Goal: Communication & Community: Connect with others

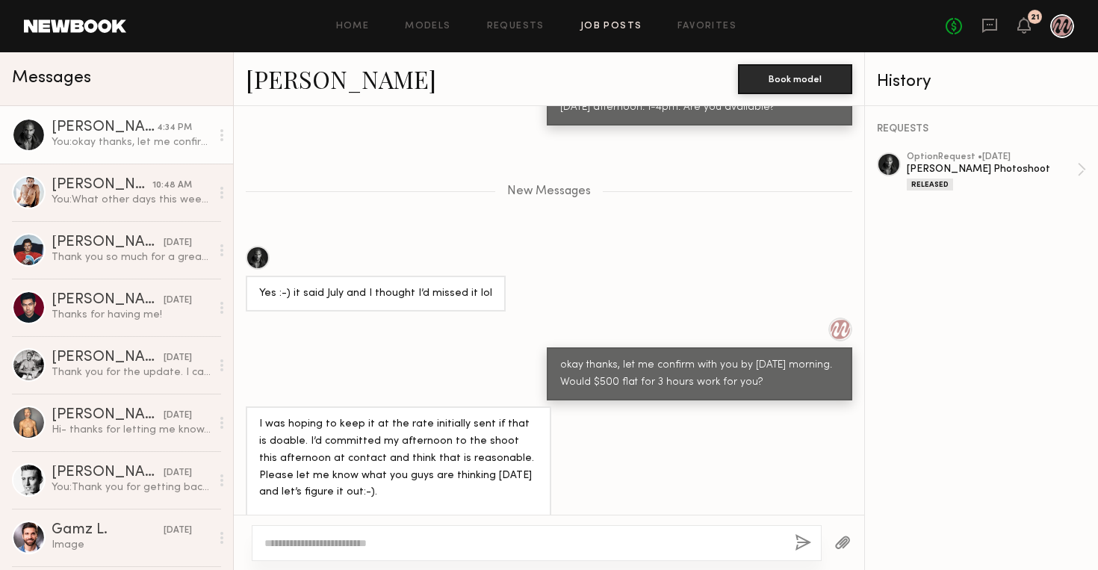
click at [610, 26] on link "Job Posts" at bounding box center [611, 27] width 62 height 10
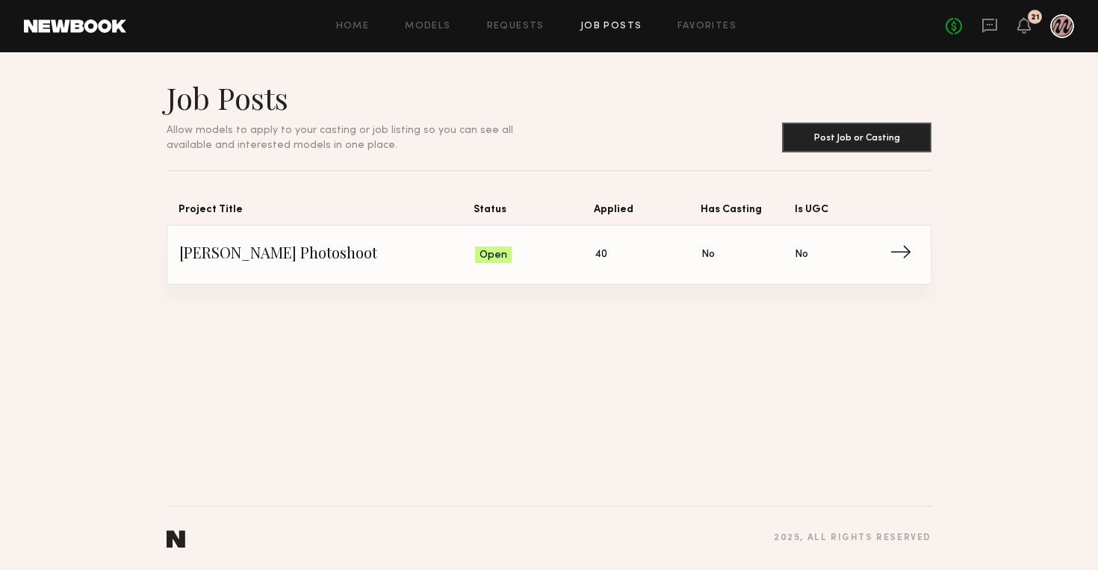
click at [901, 250] on span "→" at bounding box center [905, 255] width 31 height 22
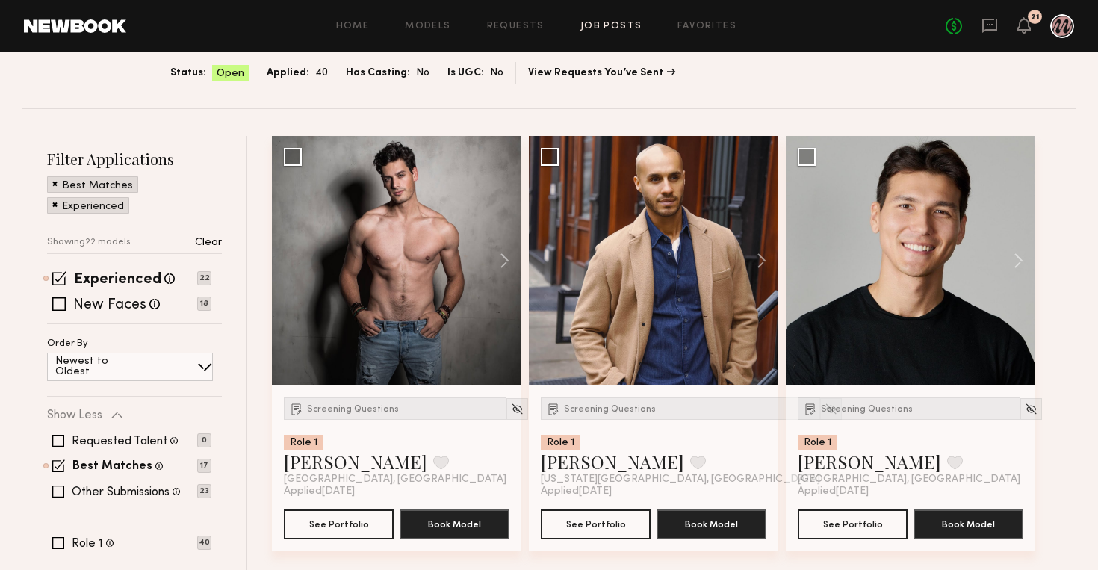
scroll to position [136, 0]
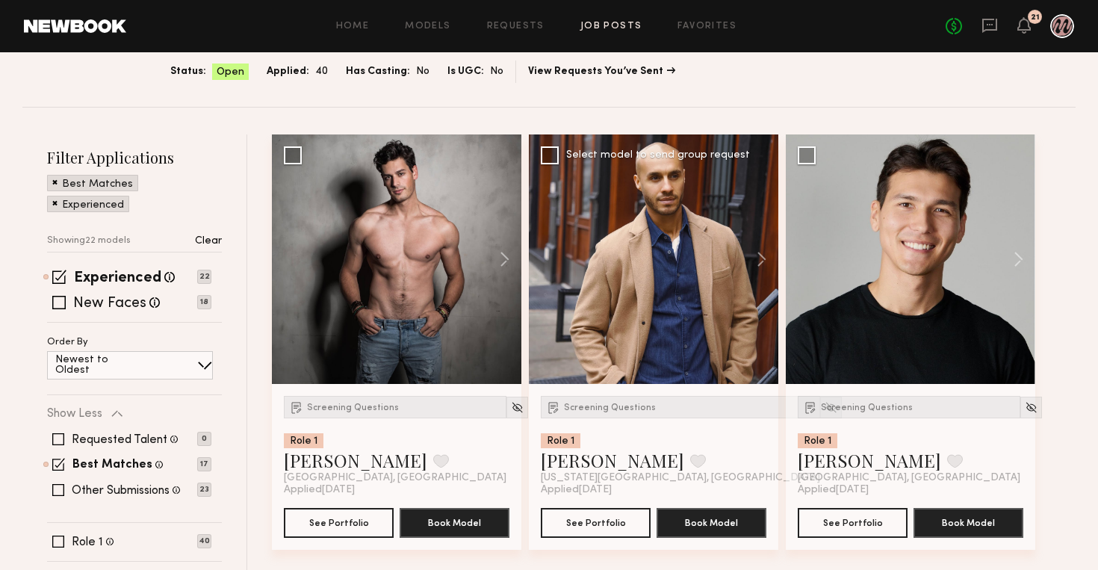
click at [662, 264] on div at bounding box center [654, 259] width 250 height 250
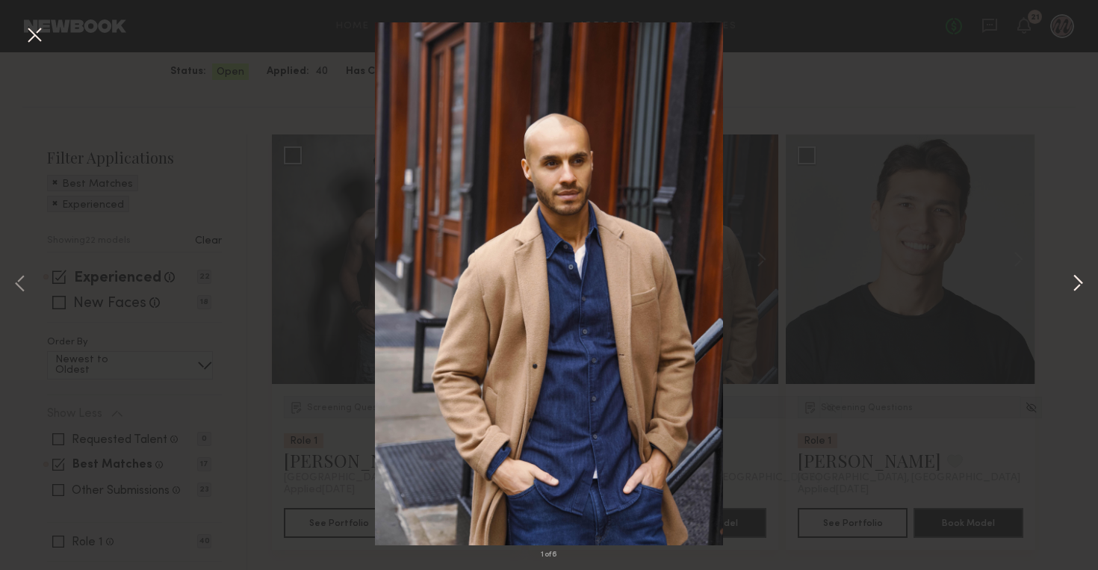
click at [1077, 282] on button at bounding box center [1078, 285] width 18 height 456
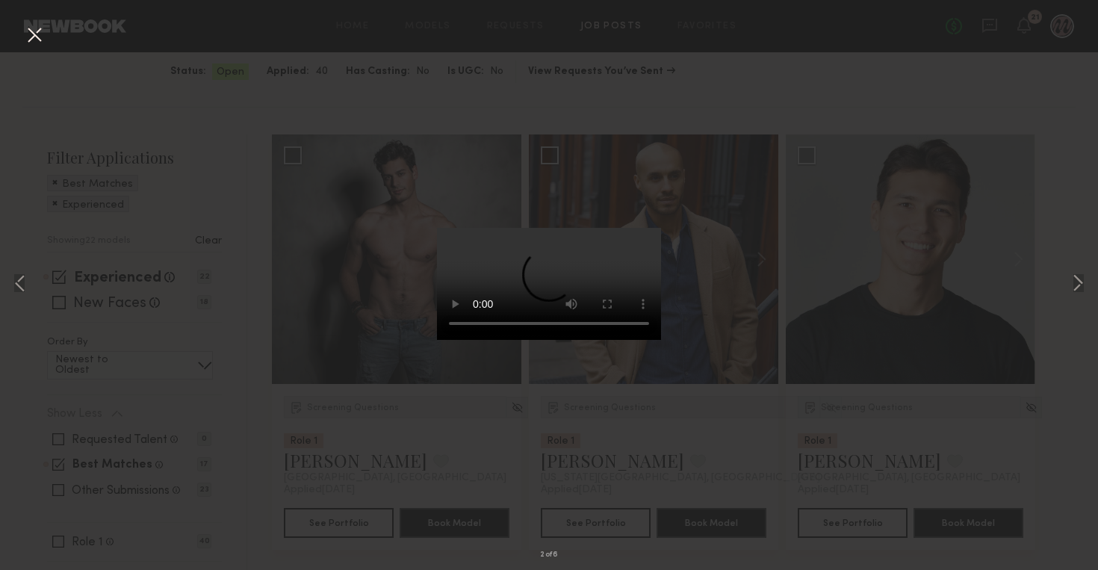
click at [622, 340] on video at bounding box center [549, 284] width 224 height 112
click at [445, 340] on video at bounding box center [549, 284] width 224 height 112
click at [829, 74] on div "2 of 6" at bounding box center [549, 285] width 1098 height 570
click at [35, 35] on button at bounding box center [34, 35] width 24 height 27
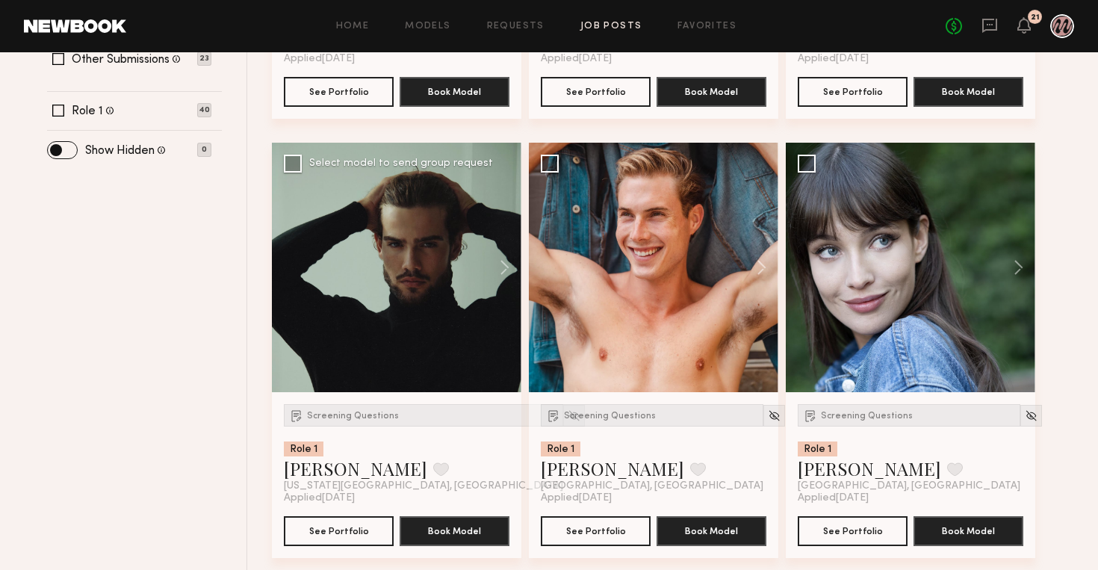
scroll to position [568, 0]
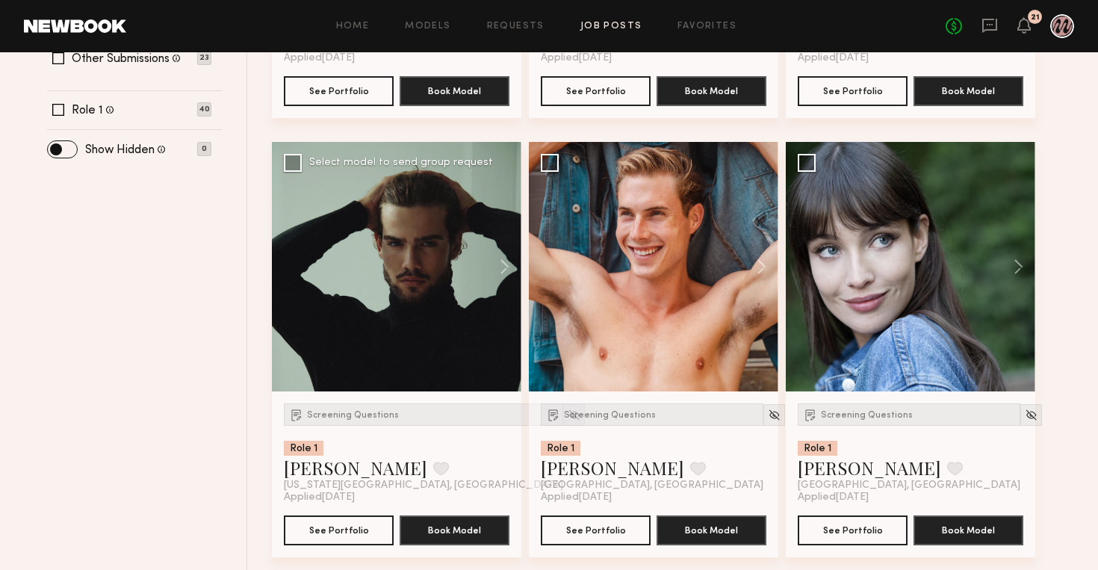
click at [406, 235] on div at bounding box center [397, 267] width 250 height 250
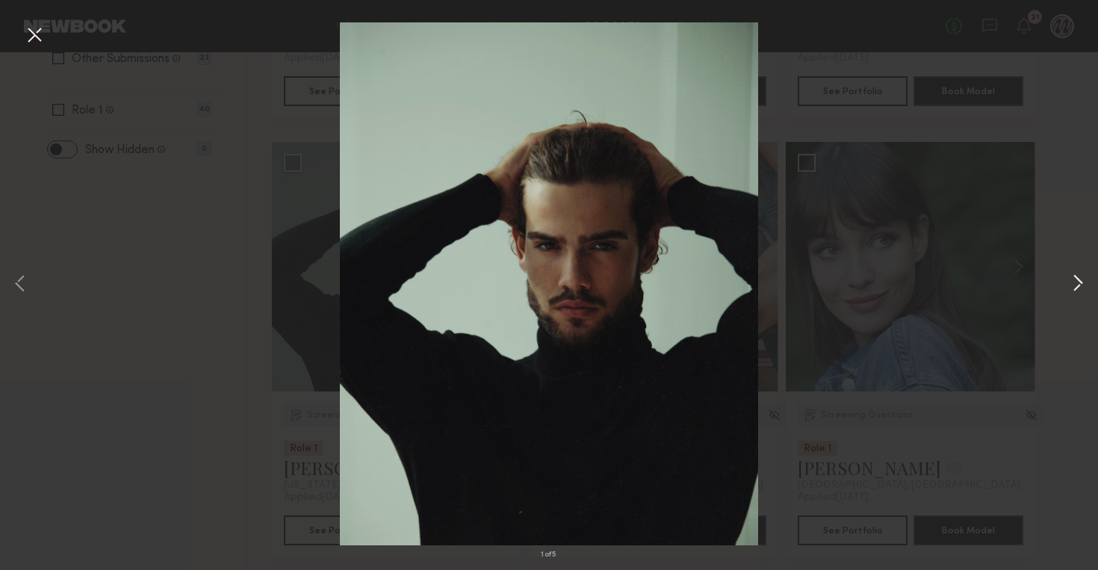
click at [1081, 285] on button at bounding box center [1078, 285] width 18 height 456
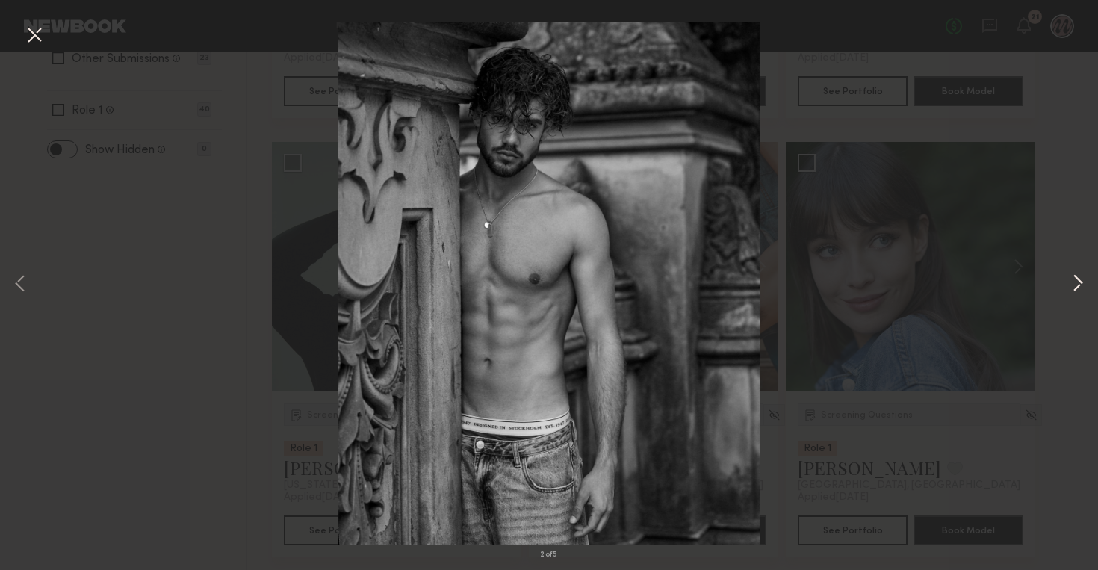
click at [1080, 285] on button at bounding box center [1078, 285] width 18 height 456
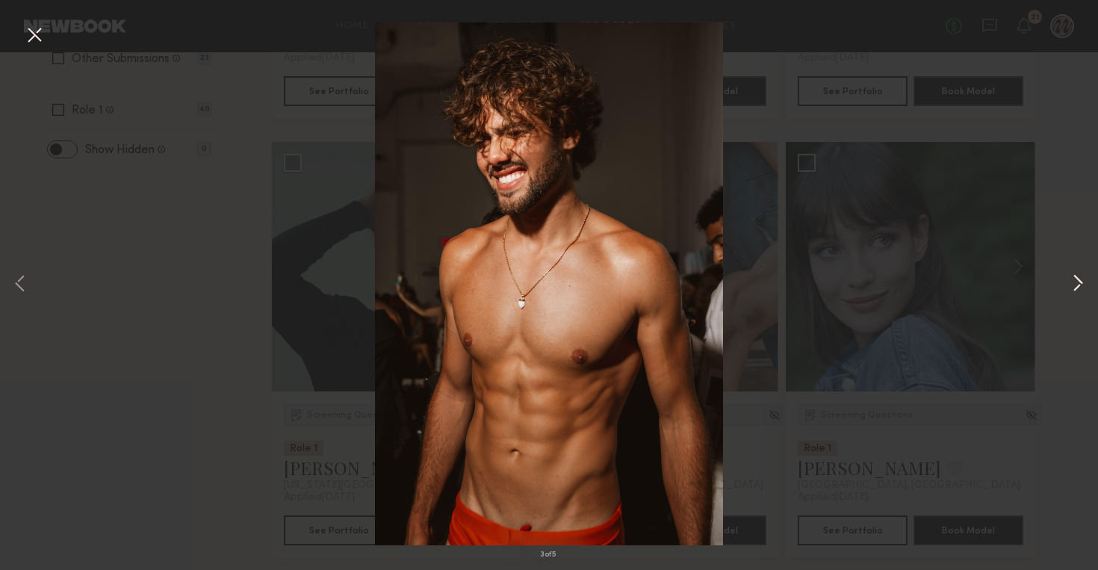
click at [1080, 285] on button at bounding box center [1078, 285] width 18 height 456
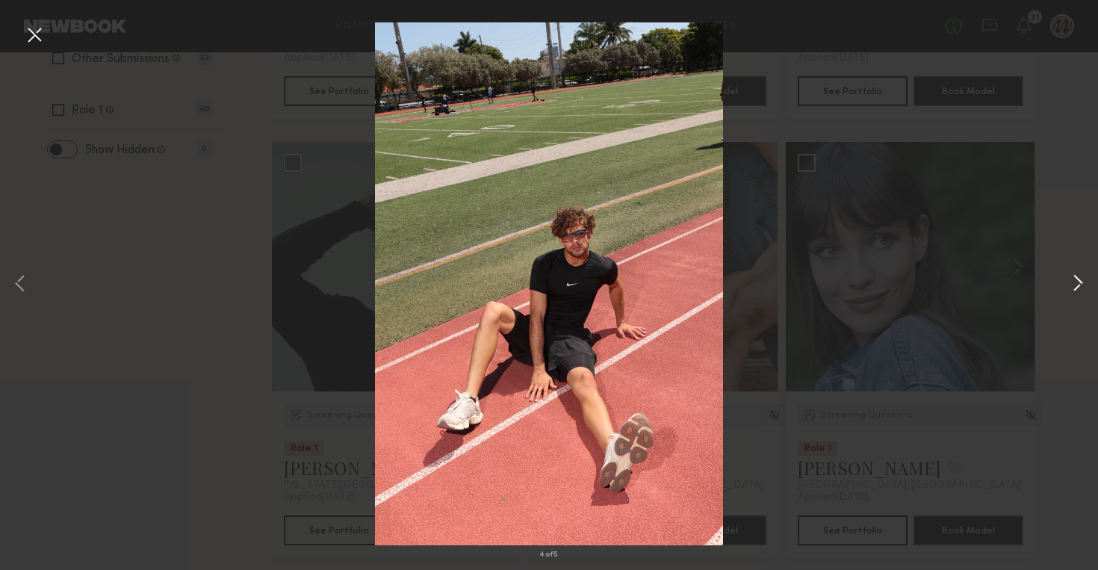
click at [1080, 285] on button at bounding box center [1078, 285] width 18 height 456
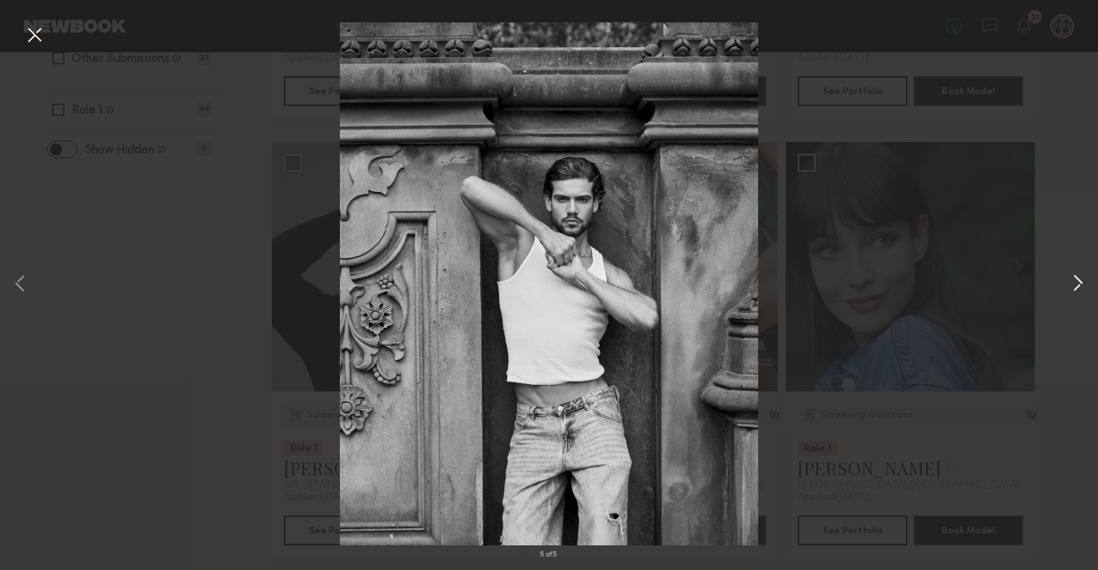
click at [1080, 285] on button at bounding box center [1078, 285] width 18 height 456
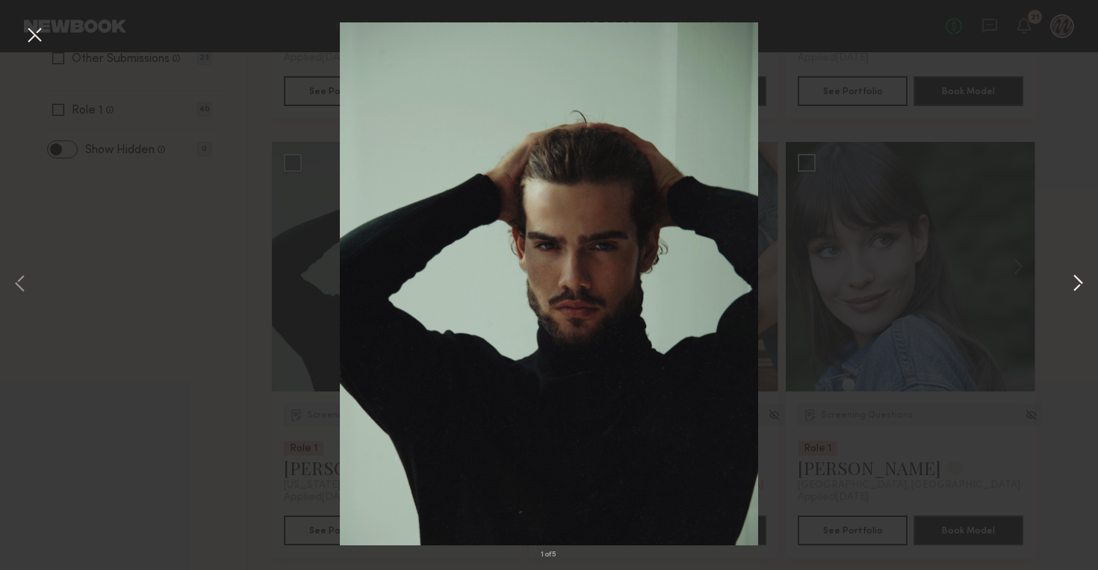
click at [1080, 285] on button at bounding box center [1078, 285] width 18 height 456
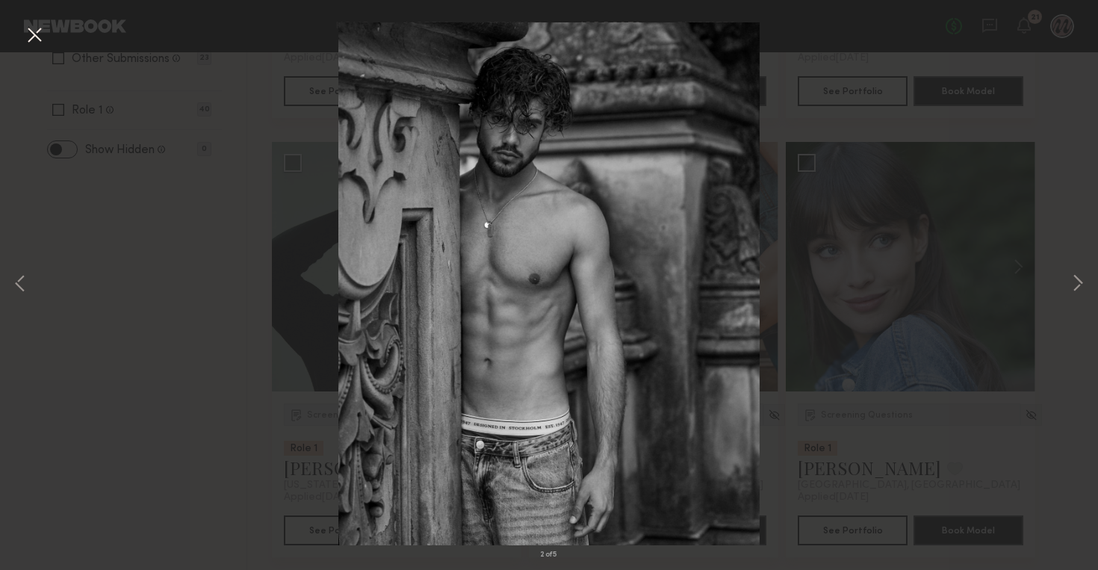
click at [37, 40] on button at bounding box center [34, 35] width 24 height 27
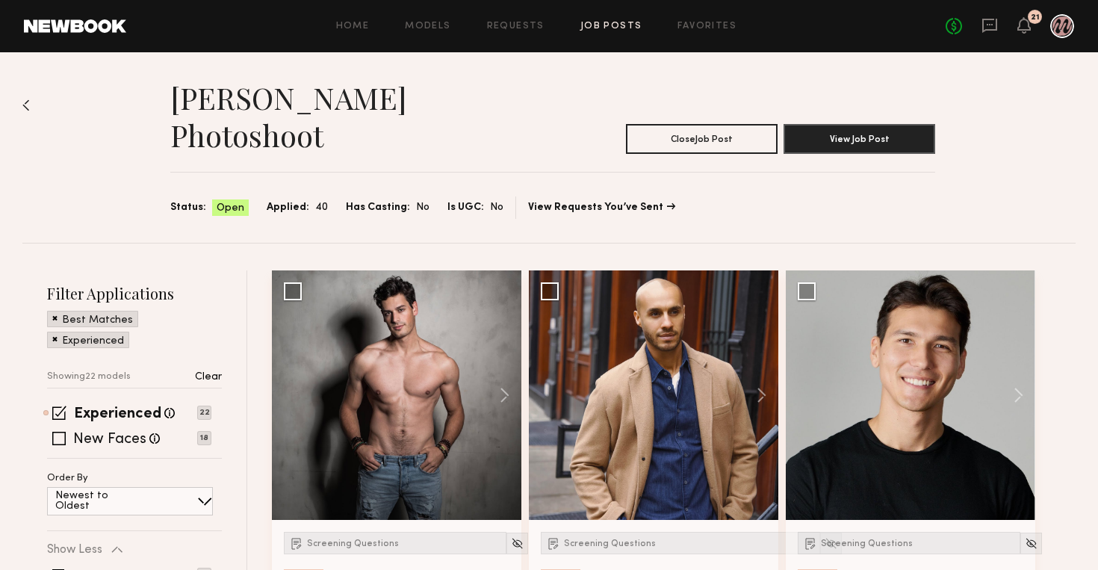
scroll to position [0, 0]
click at [689, 123] on button "Close Job Post" at bounding box center [702, 138] width 152 height 30
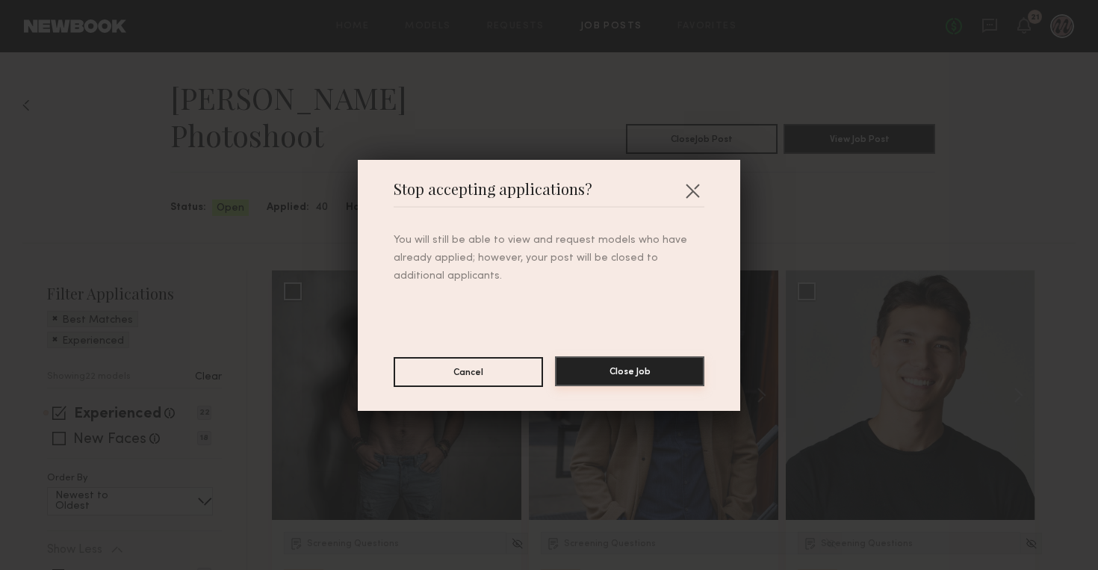
click at [637, 365] on button "Close Job" at bounding box center [629, 371] width 149 height 30
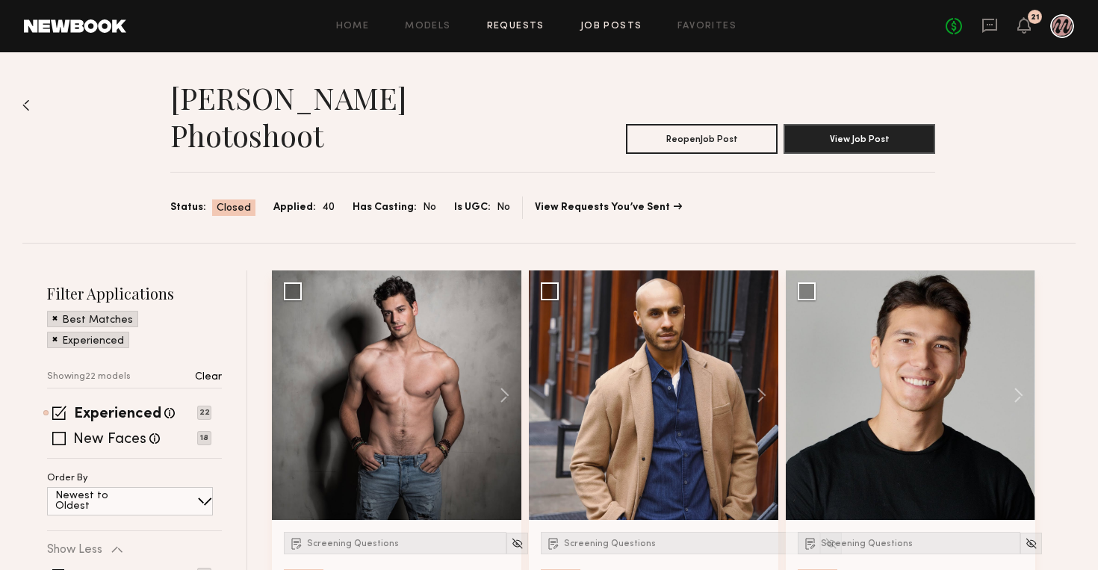
click at [512, 24] on link "Requests" at bounding box center [516, 27] width 58 height 10
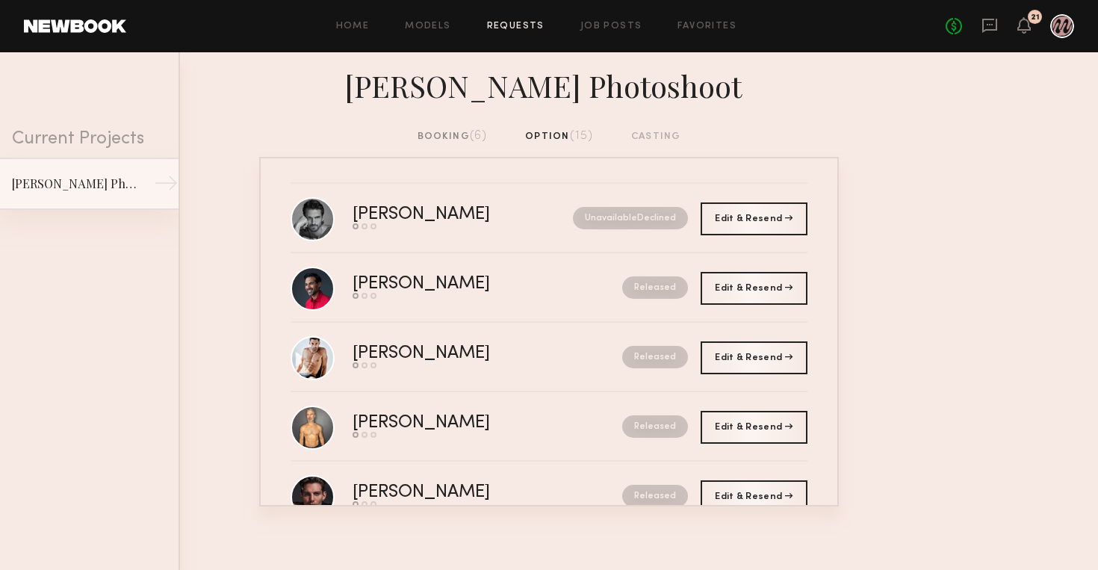
click at [118, 182] on div "[PERSON_NAME] Photoshoot" at bounding box center [77, 184] width 130 height 18
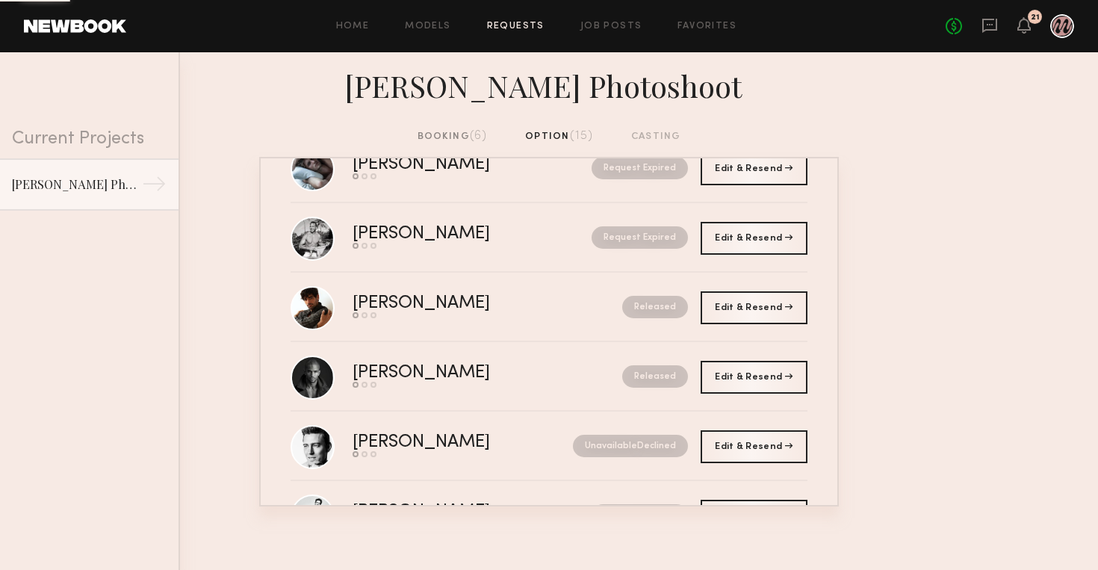
scroll to position [399, 0]
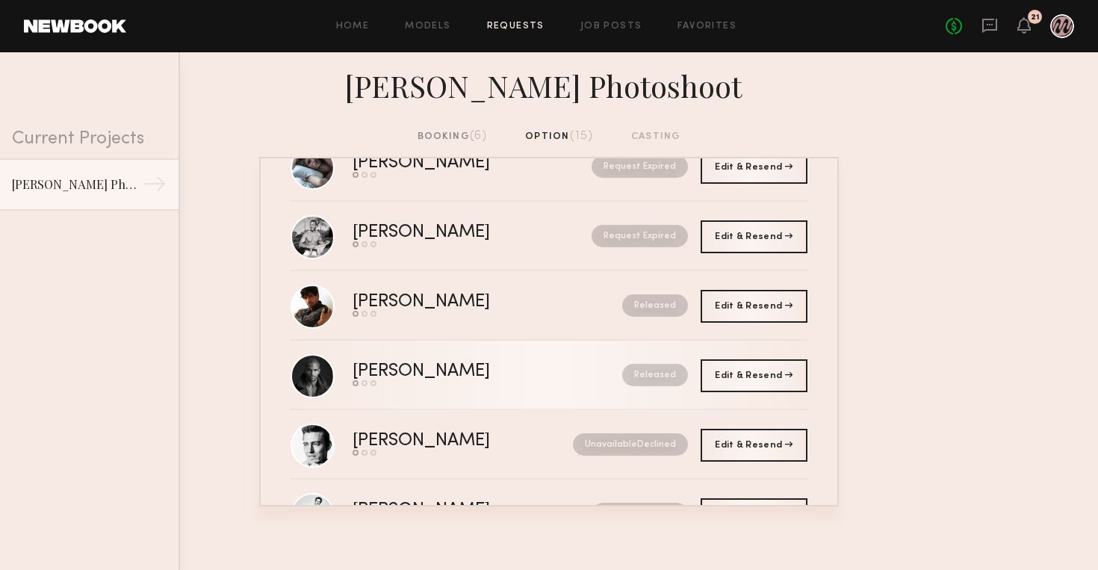
click at [477, 368] on div "[PERSON_NAME]" at bounding box center [455, 371] width 204 height 17
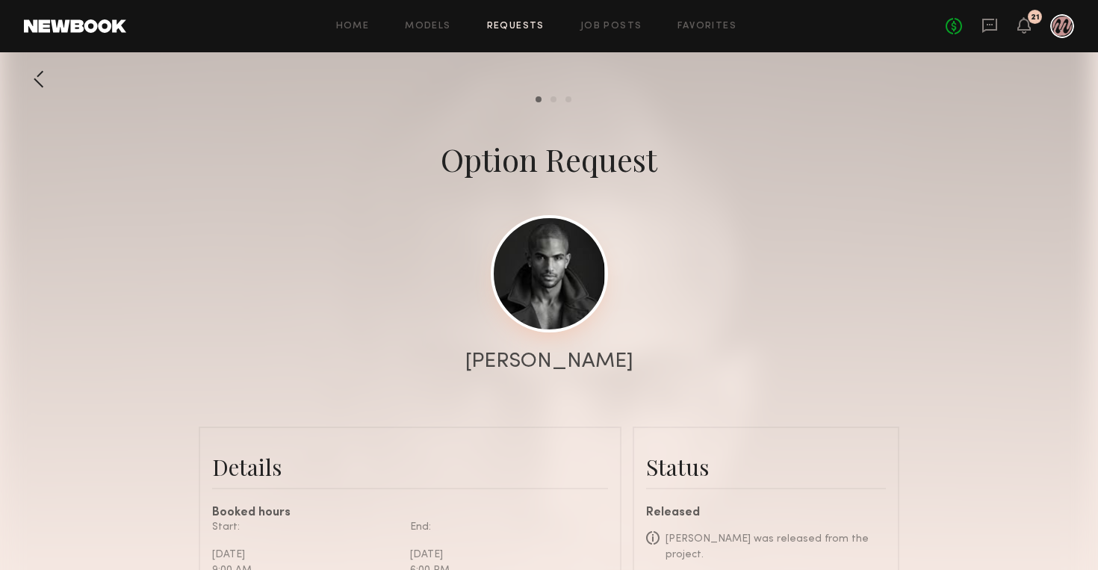
click at [536, 282] on link at bounding box center [549, 273] width 117 height 117
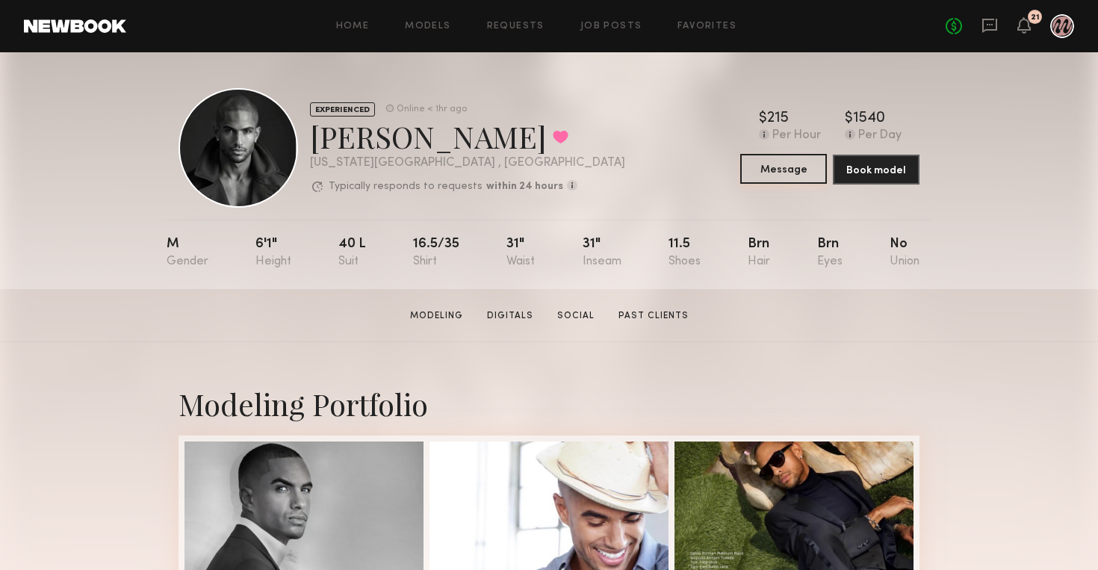
click at [783, 175] on button "Message" at bounding box center [783, 169] width 87 height 30
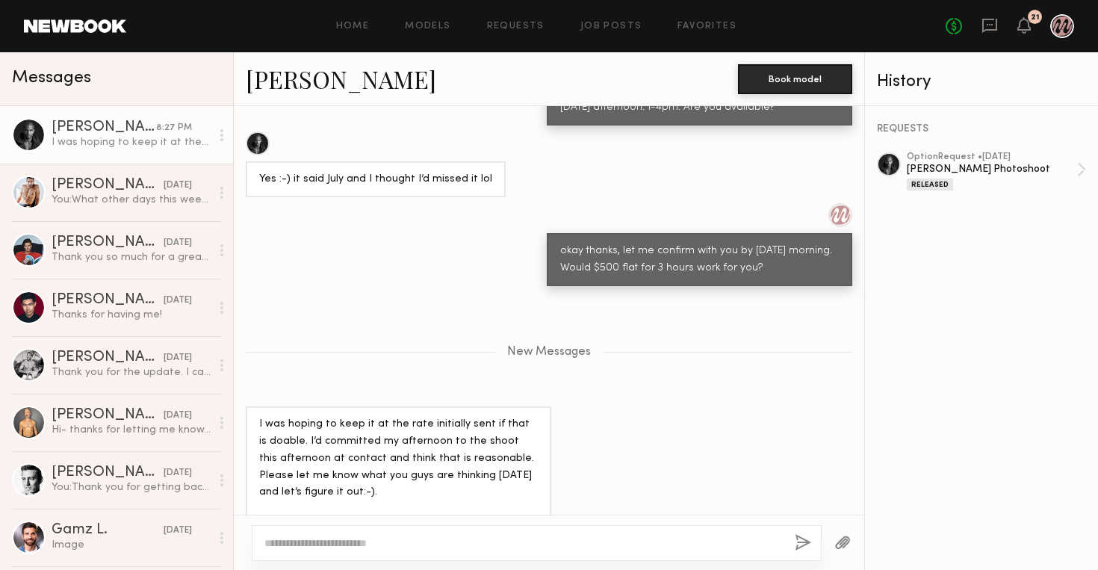
click at [438, 539] on textarea at bounding box center [523, 543] width 518 height 15
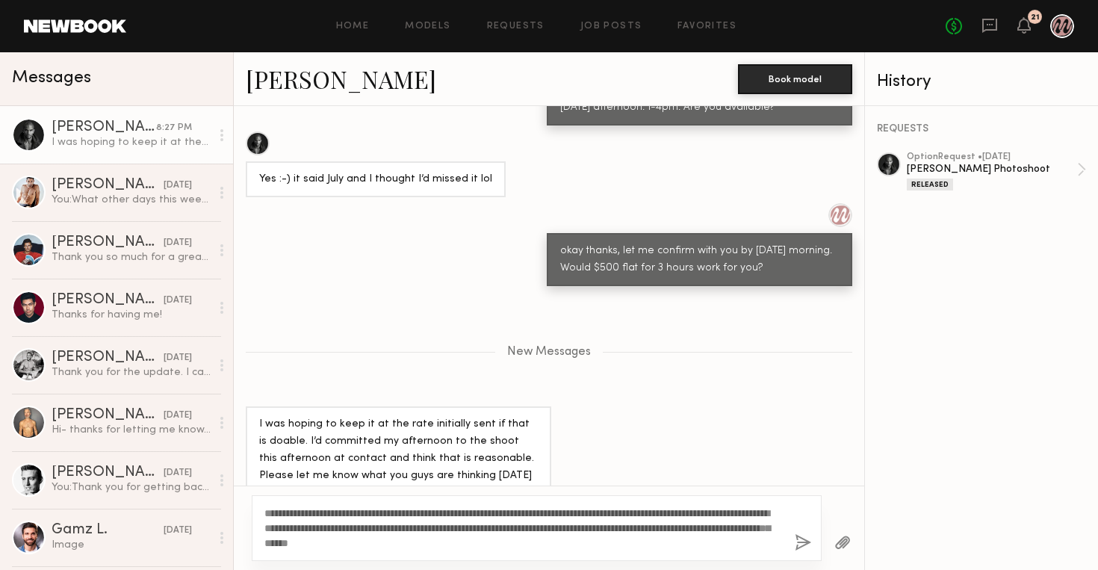
drag, startPoint x: 437, startPoint y: 542, endPoint x: 516, endPoint y: 524, distance: 81.2
click at [516, 524] on textarea "**********" at bounding box center [523, 528] width 518 height 45
click at [589, 550] on textarea "**********" at bounding box center [523, 528] width 518 height 45
type textarea "**********"
click at [801, 546] on button "button" at bounding box center [803, 543] width 16 height 19
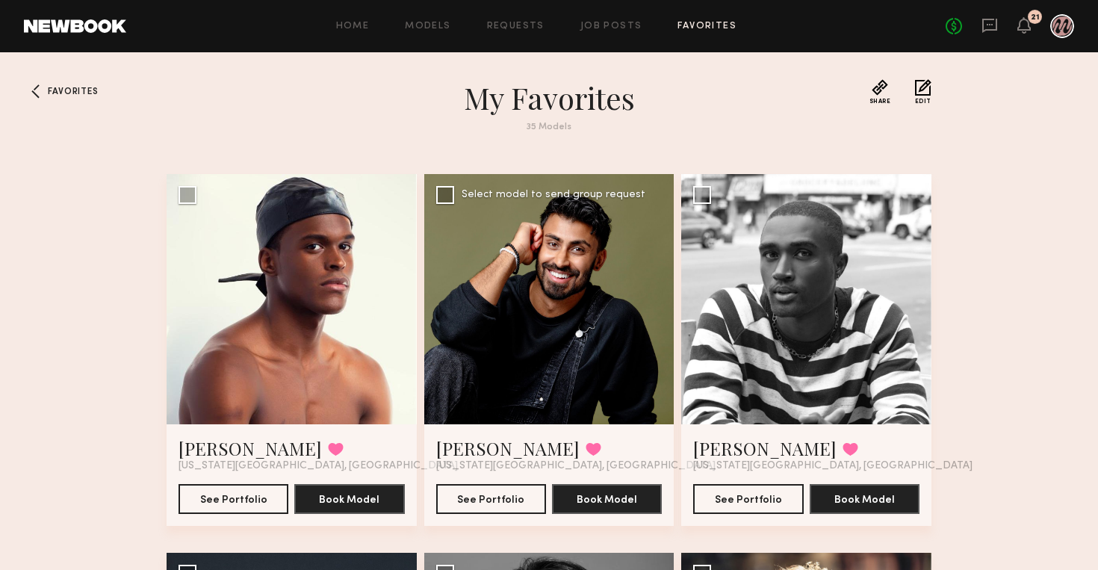
click at [543, 323] on div at bounding box center [549, 299] width 250 height 250
click at [490, 494] on button "See Portfolio" at bounding box center [491, 498] width 110 height 30
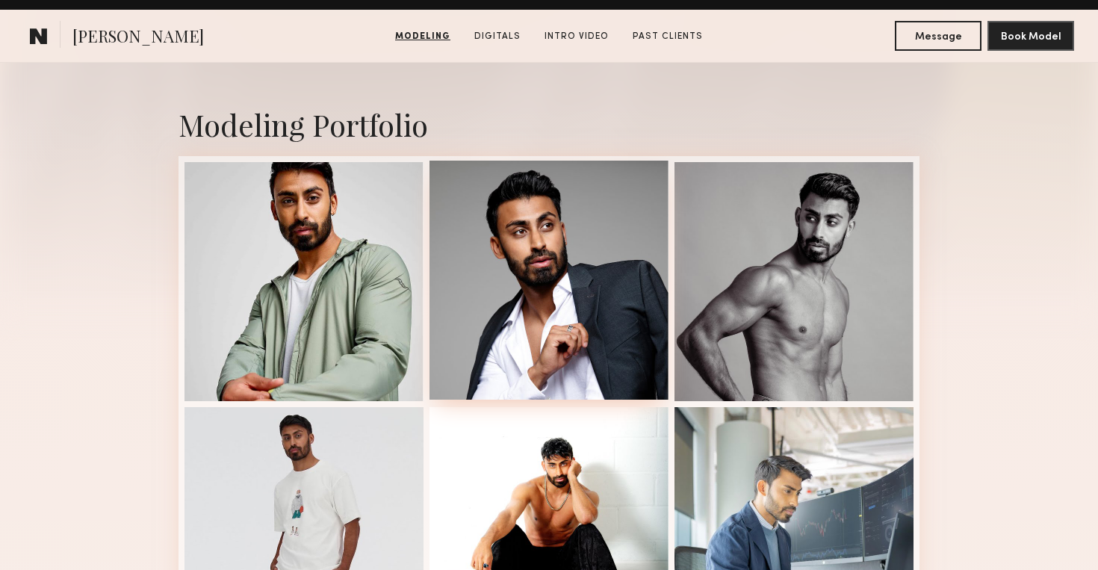
scroll to position [241, 0]
